Goal: Task Accomplishment & Management: Manage account settings

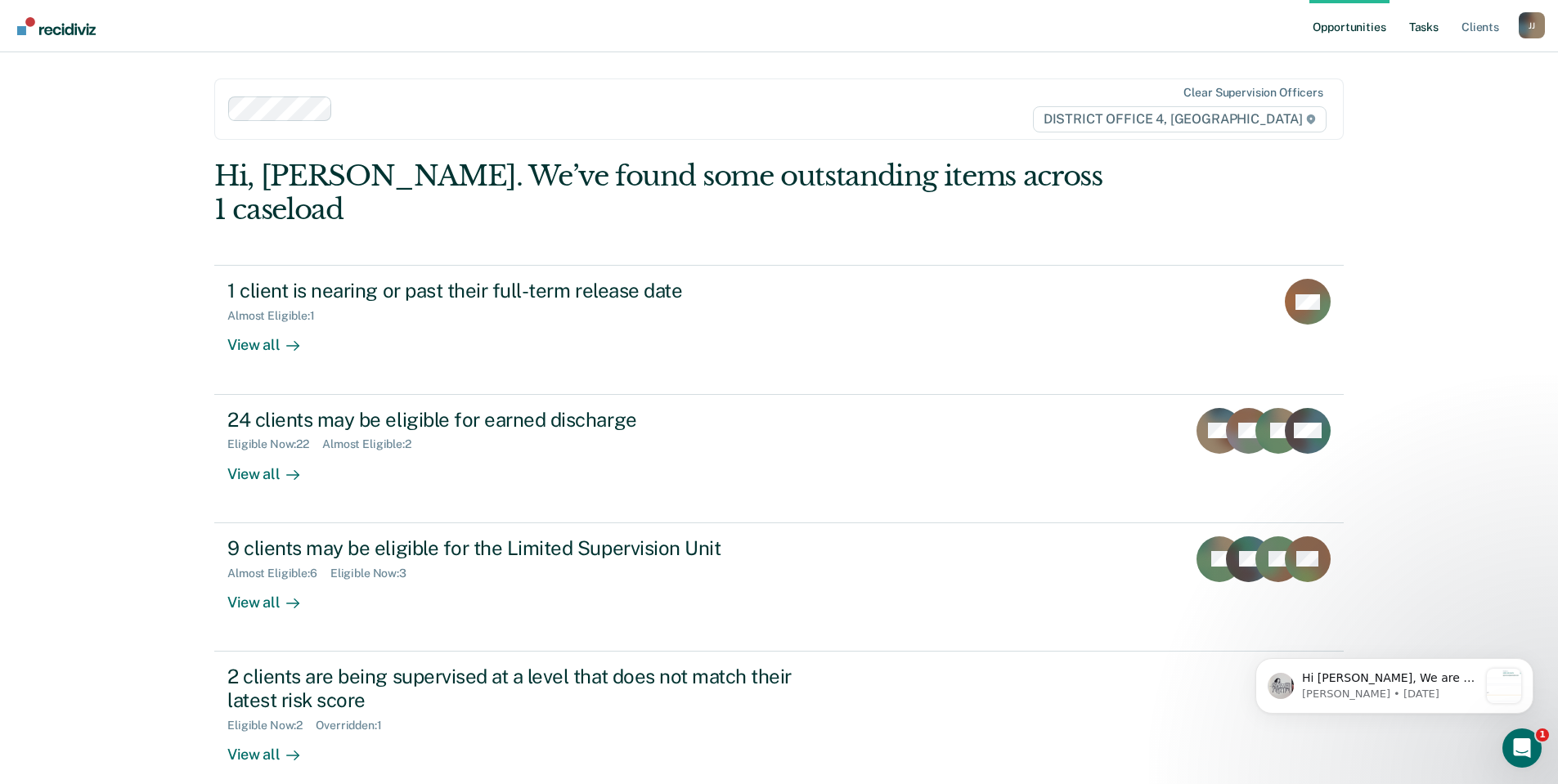
click at [1424, 29] on link "Tasks" at bounding box center [1424, 26] width 36 height 52
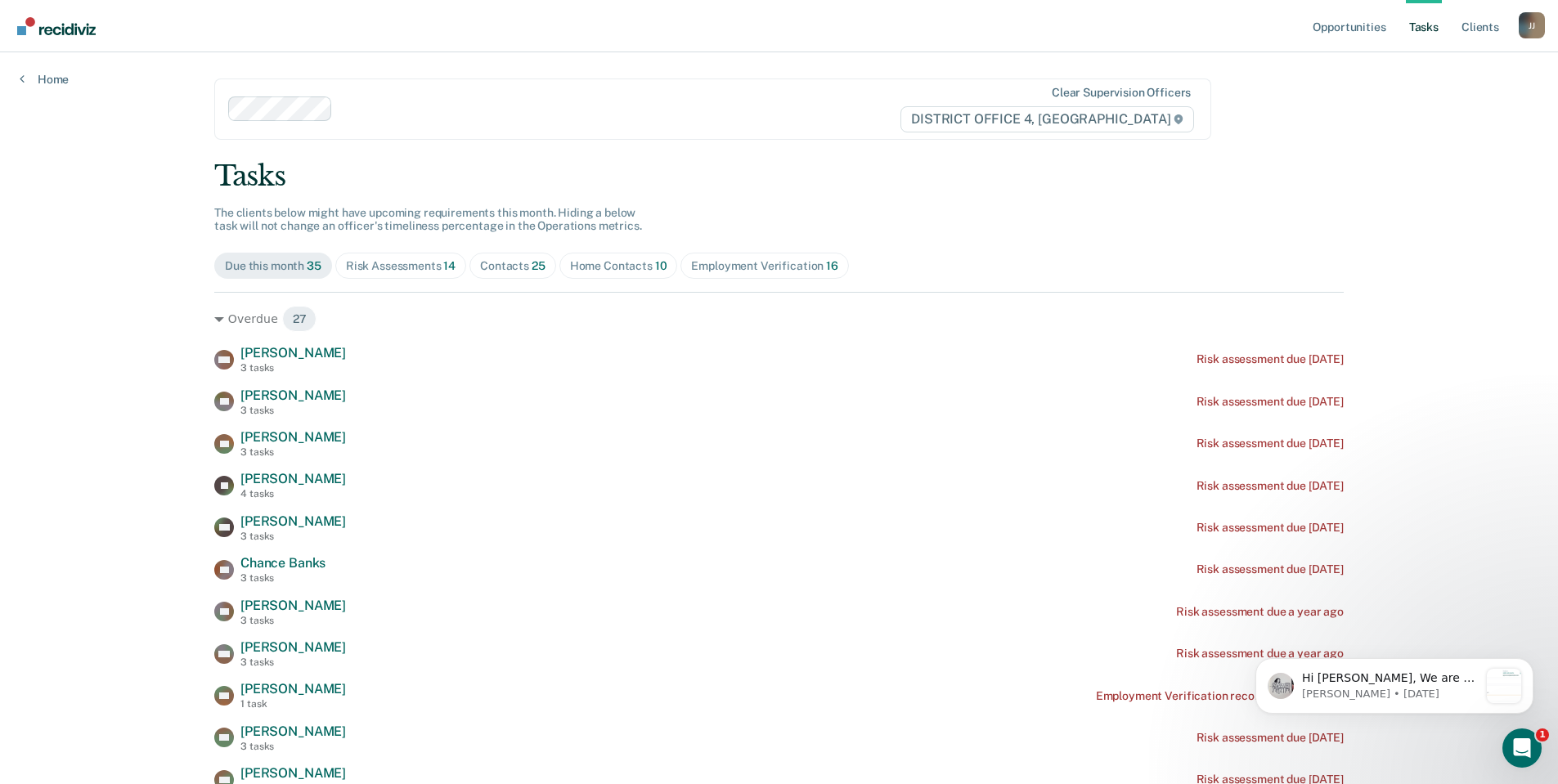
click at [509, 255] on span "Contacts 25" at bounding box center [513, 265] width 87 height 26
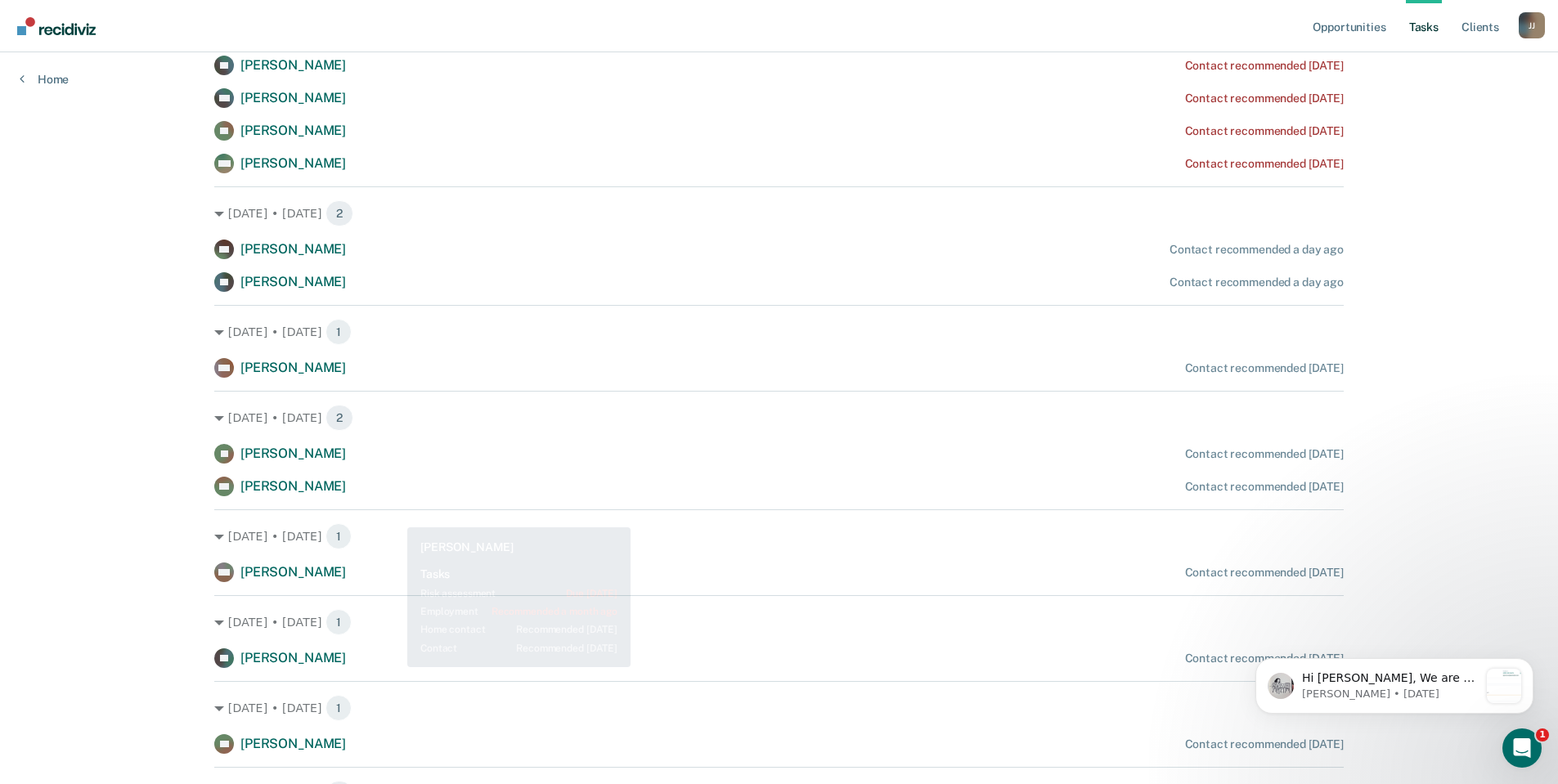
scroll to position [843, 0]
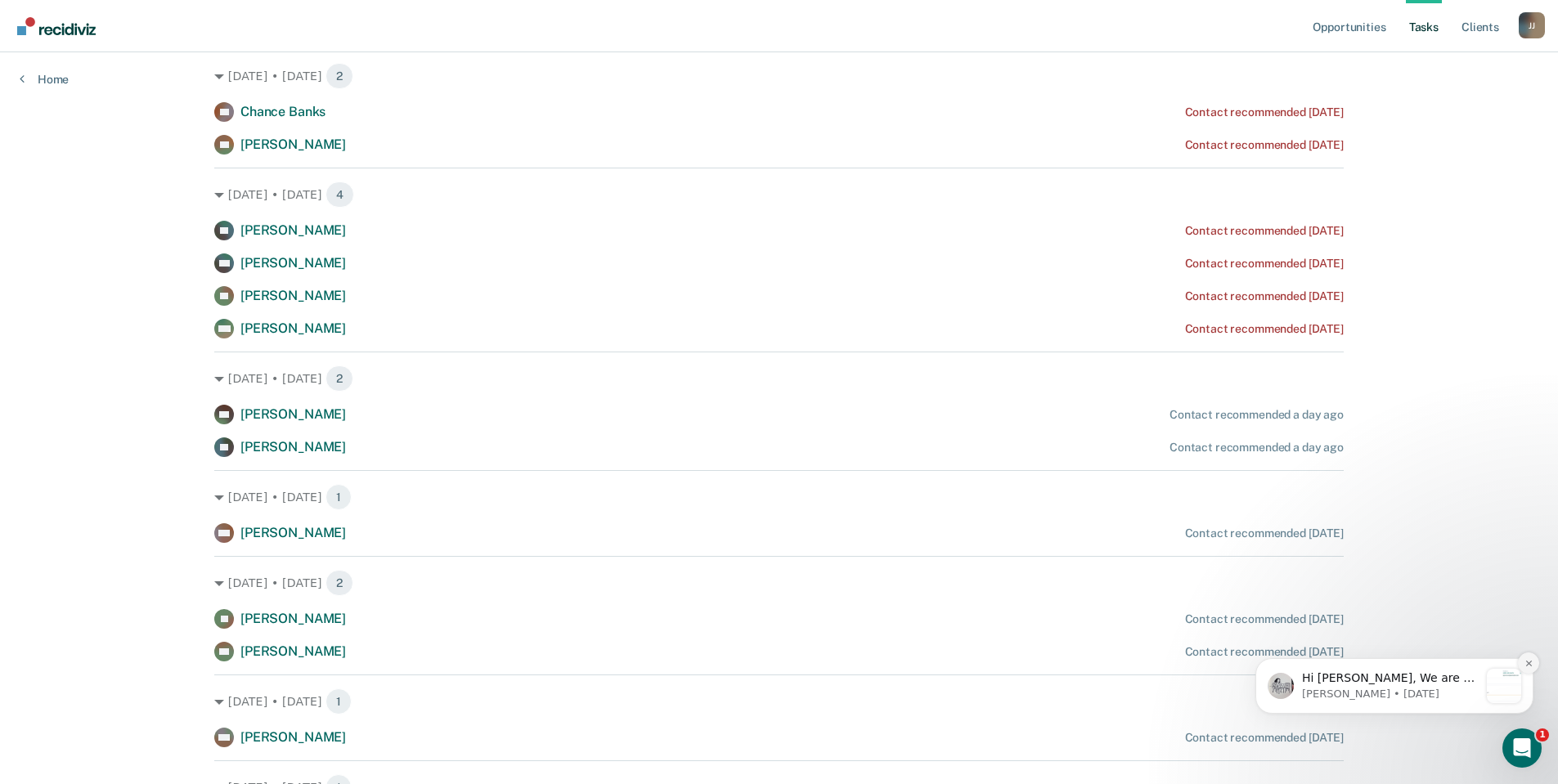
click at [1530, 659] on icon "Dismiss notification" at bounding box center [1529, 663] width 9 height 9
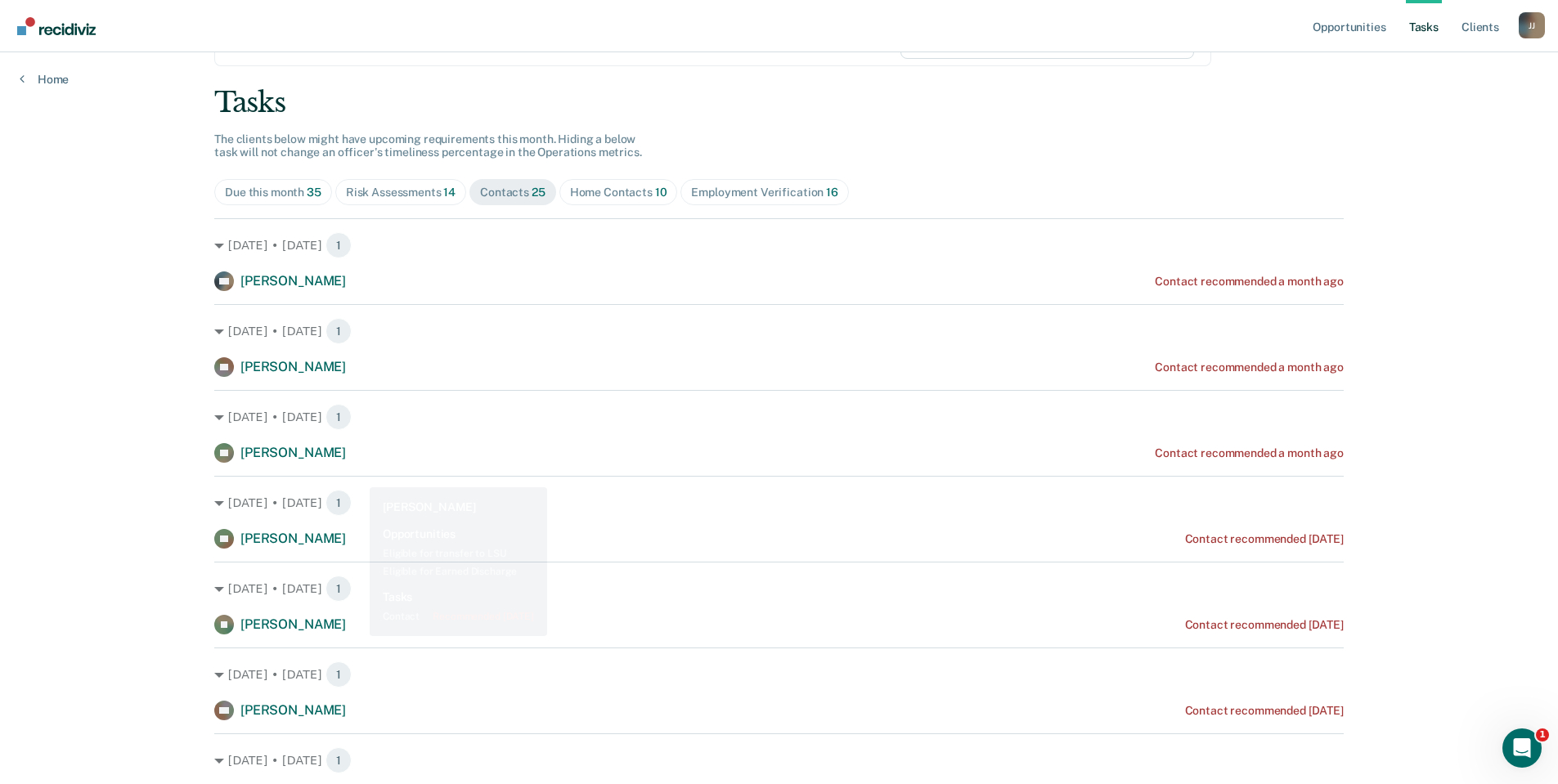
scroll to position [0, 0]
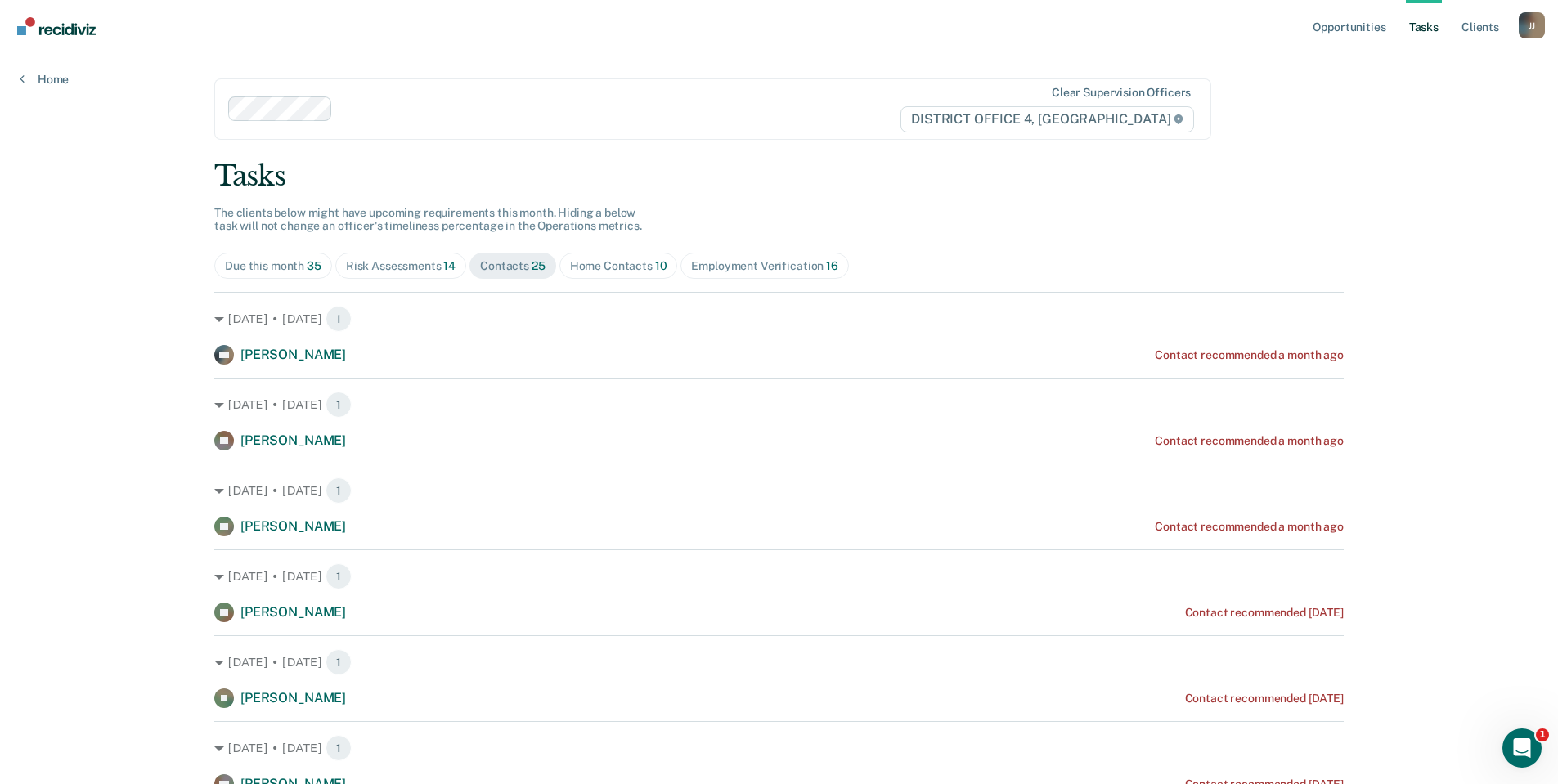
click at [626, 264] on div "Home Contacts 10" at bounding box center [619, 266] width 98 height 14
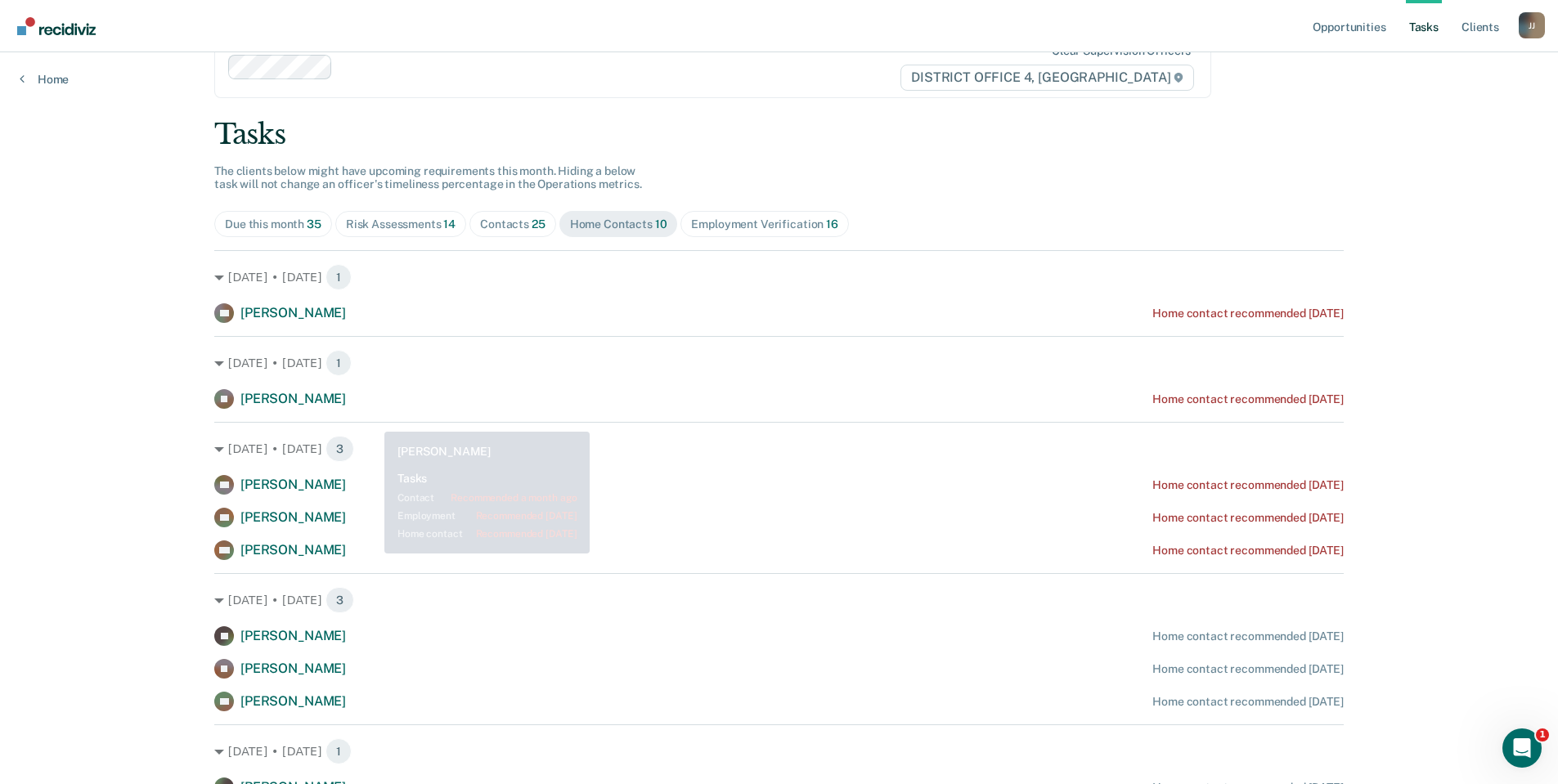
scroll to position [82, 0]
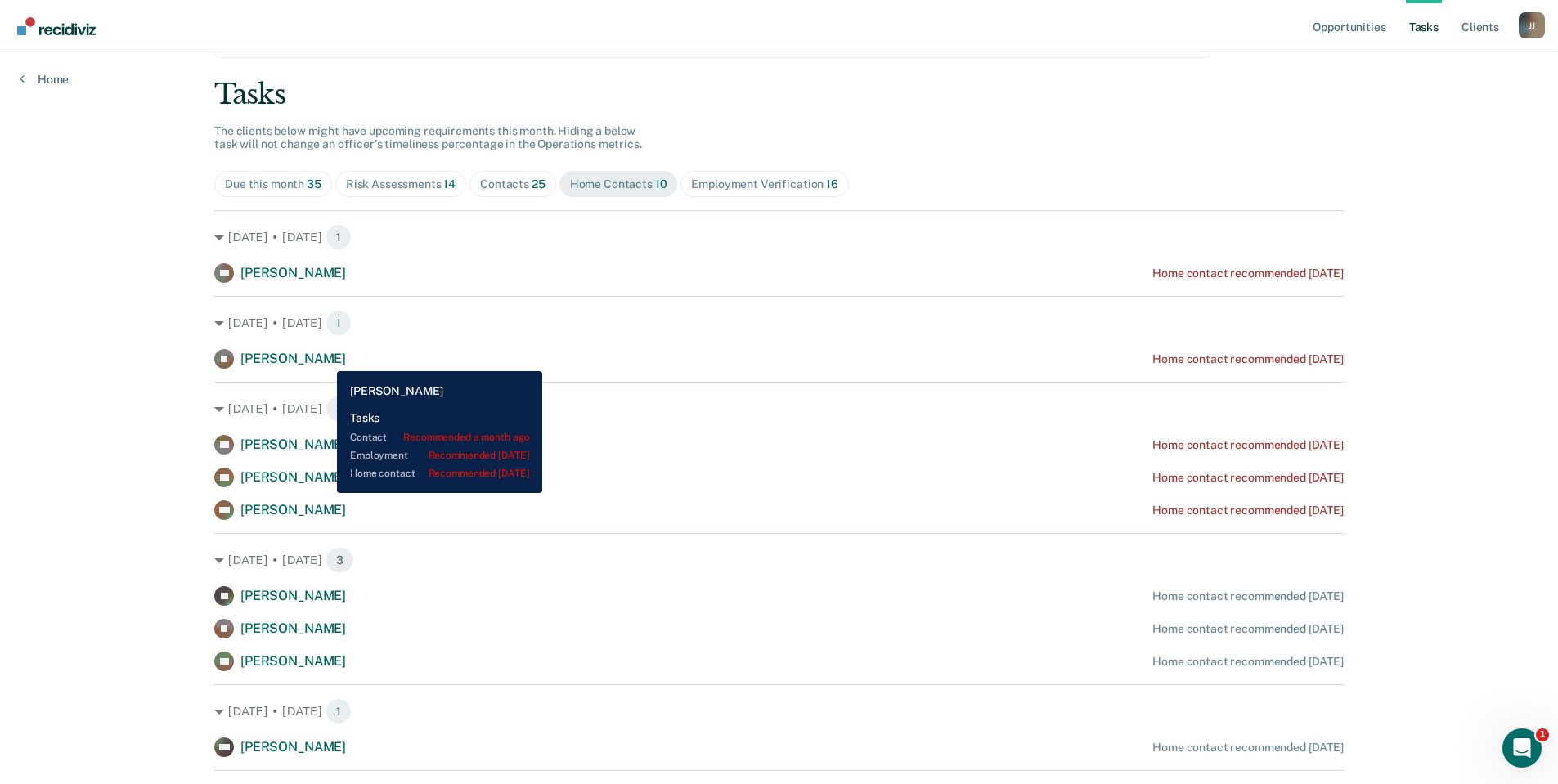
click at [325, 359] on span "[PERSON_NAME]" at bounding box center [293, 358] width 106 height 16
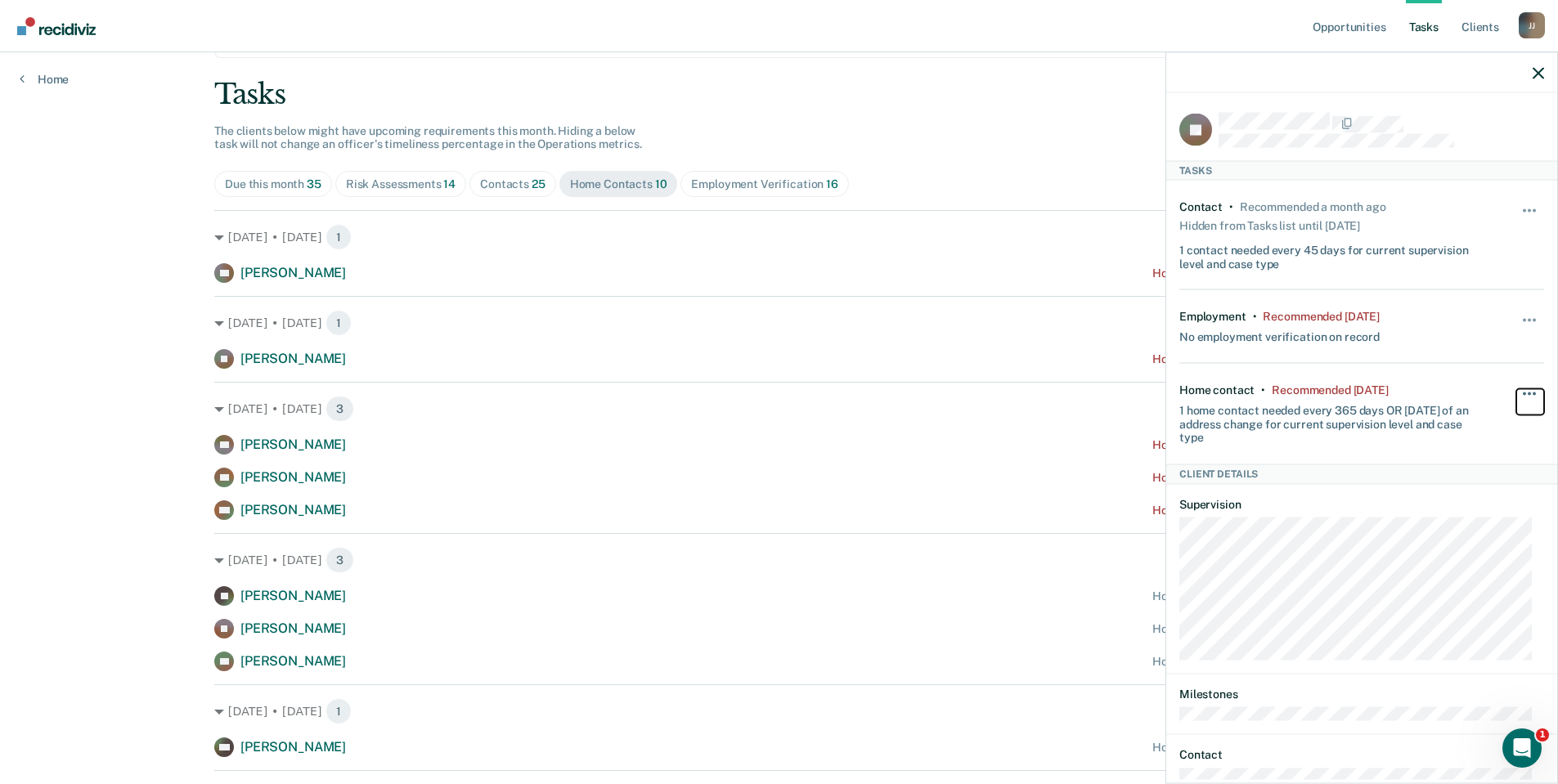
click at [1521, 397] on button "button" at bounding box center [1530, 401] width 28 height 26
click at [1474, 528] on button "90 days" at bounding box center [1485, 523] width 118 height 26
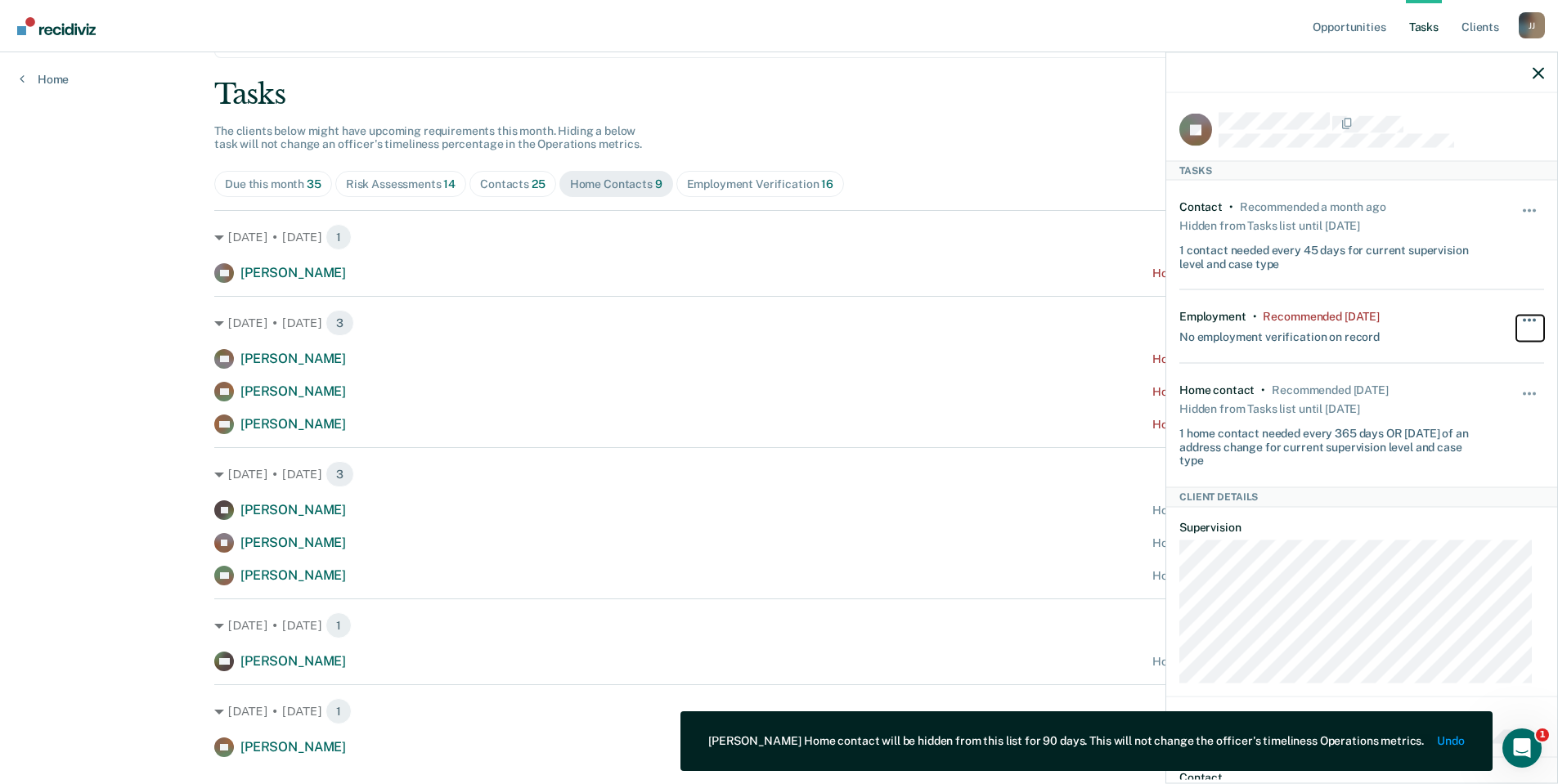
click at [1532, 319] on span "button" at bounding box center [1534, 321] width 4 height 4
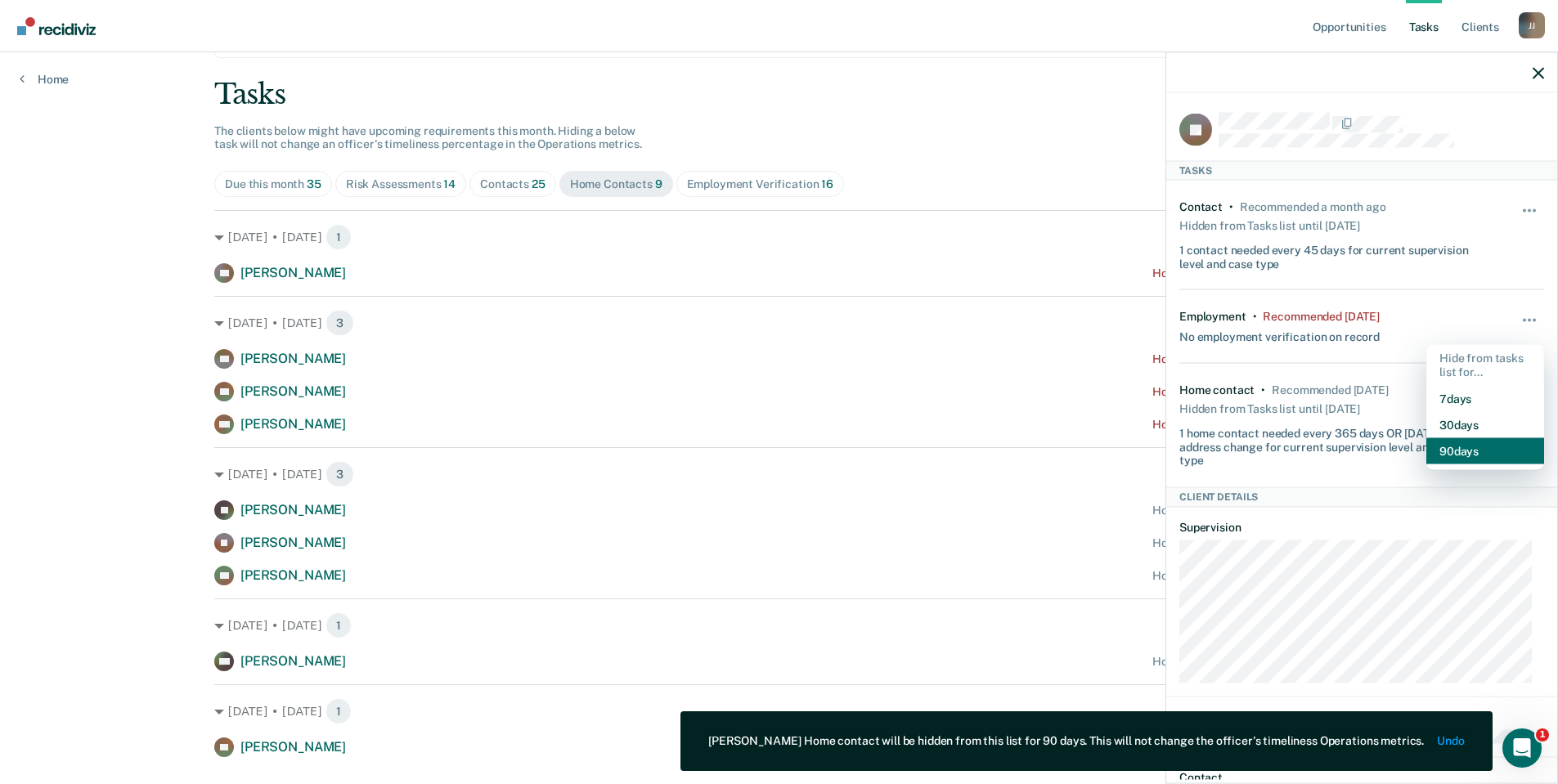
click at [1453, 456] on button "90 days" at bounding box center [1485, 450] width 118 height 26
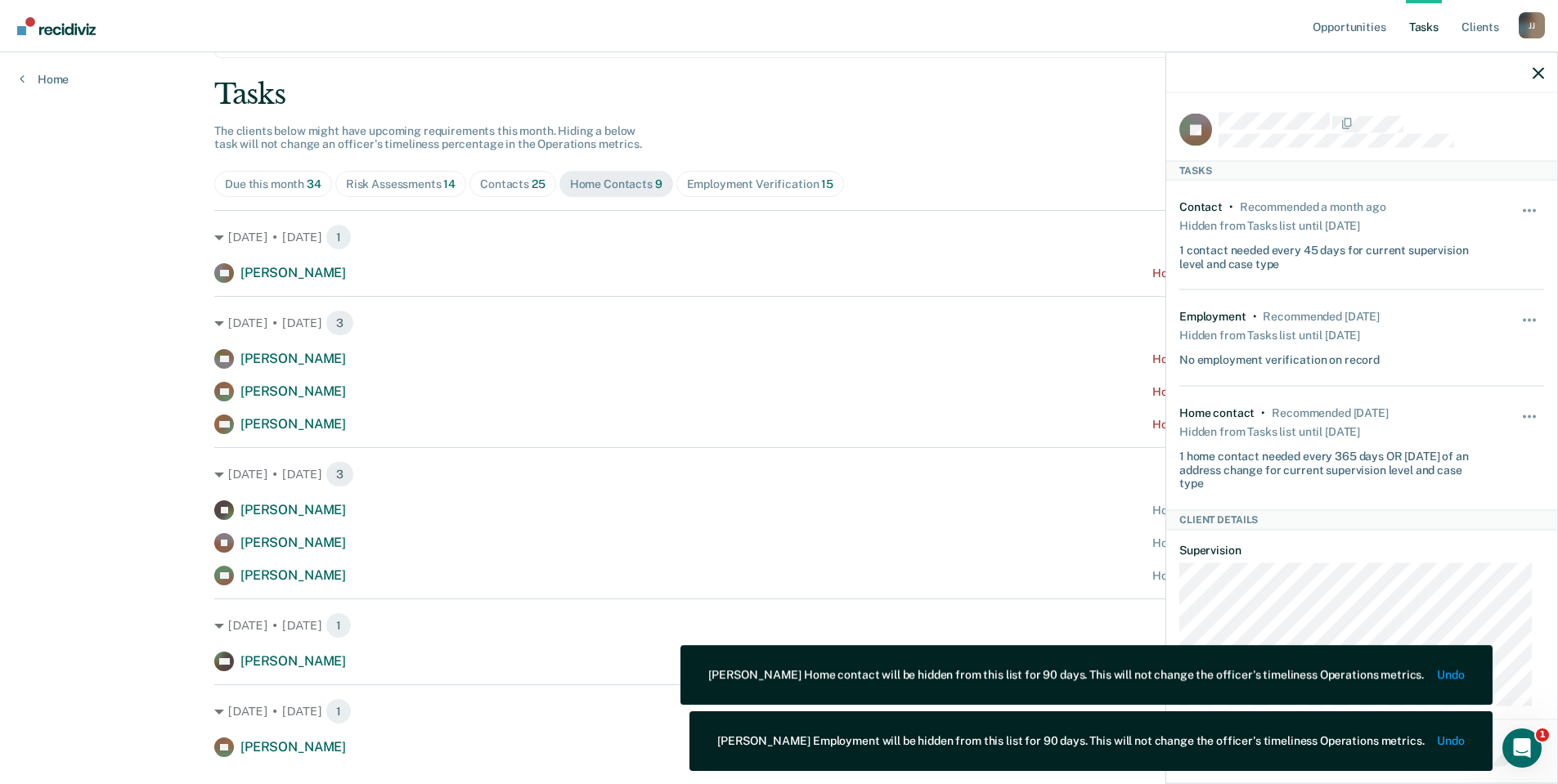
click at [90, 301] on div "Opportunities Tasks Client s [PERSON_NAME] [PERSON_NAME] Profile How it works L…" at bounding box center [779, 371] width 1558 height 905
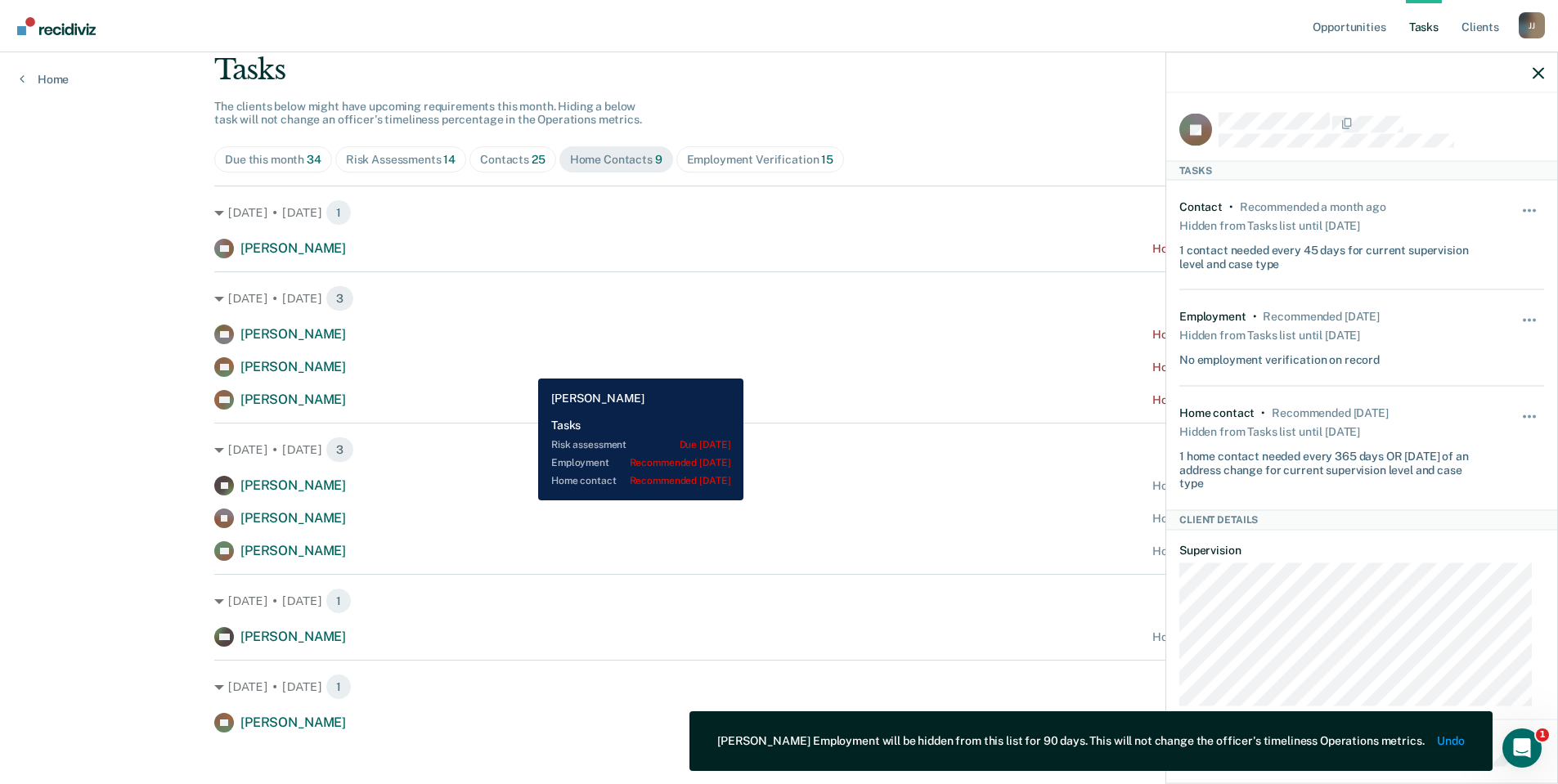
scroll to position [121, 0]
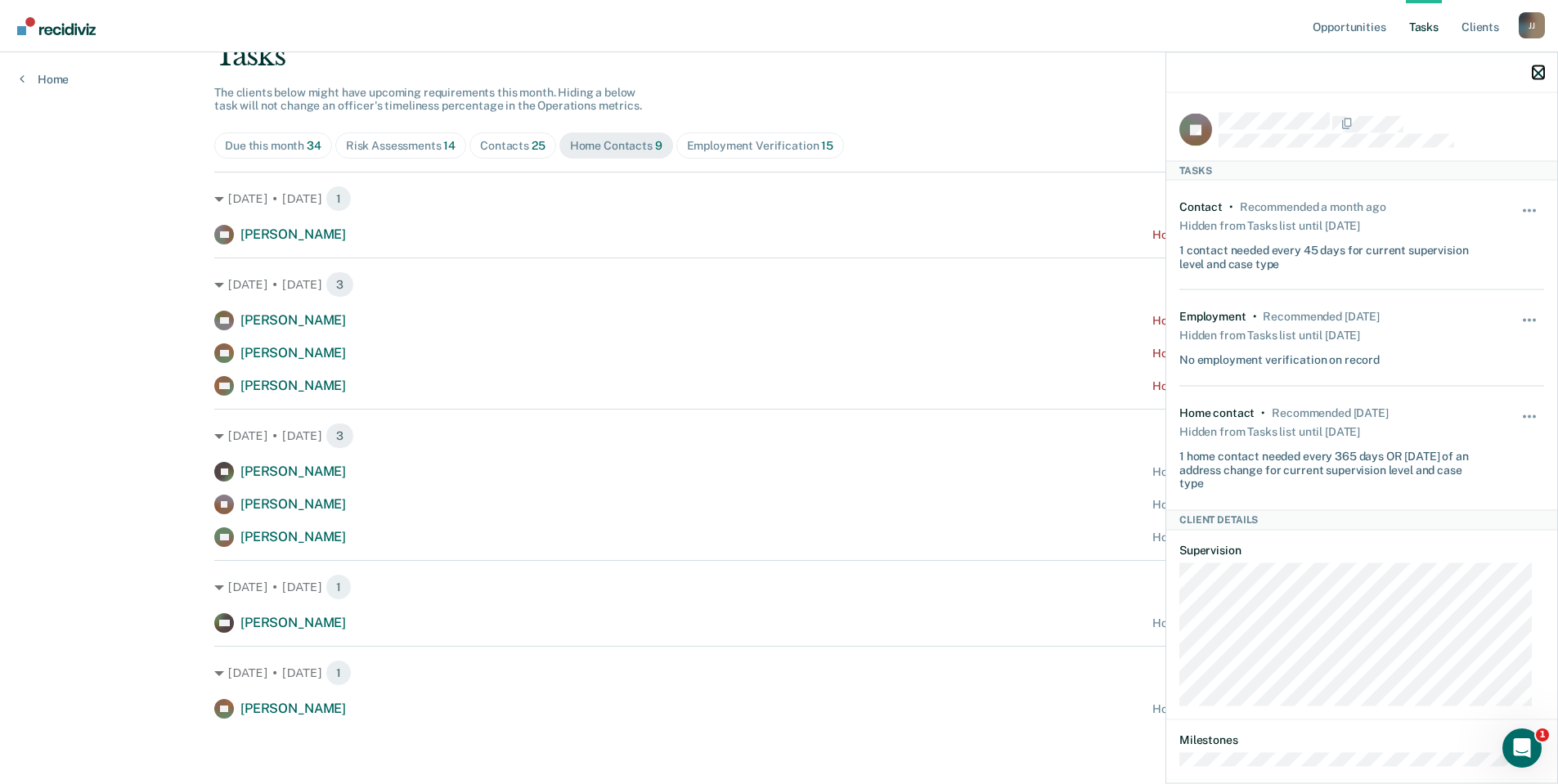
click at [1540, 72] on icon "button" at bounding box center [1538, 73] width 12 height 12
